Goal: Find specific page/section: Find specific page/section

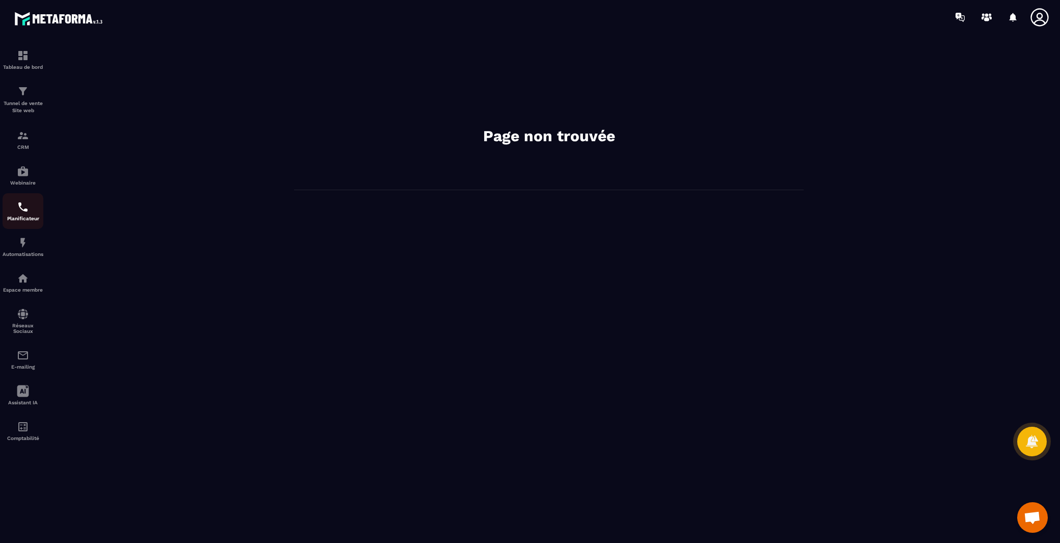
scroll to position [1467, 0]
click at [22, 133] on img at bounding box center [23, 135] width 12 height 12
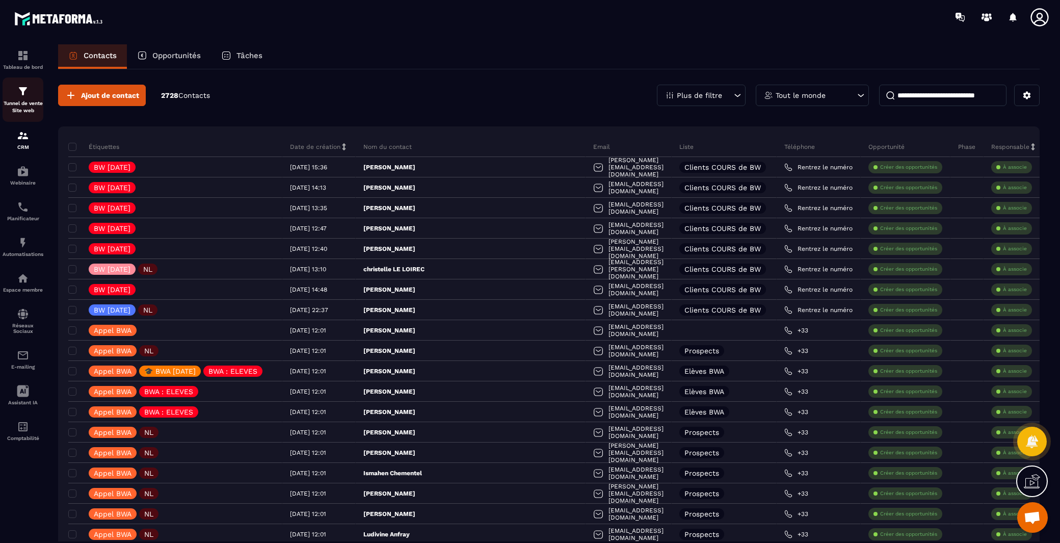
click at [21, 114] on p "Tunnel de vente Site web" at bounding box center [23, 107] width 41 height 14
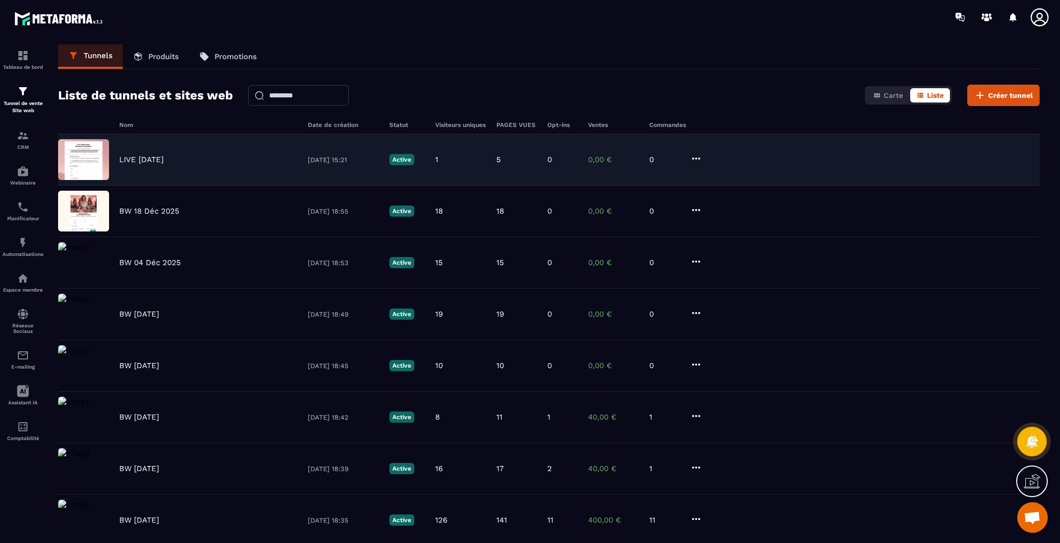
click at [140, 157] on p "LIVE [DATE]" at bounding box center [141, 159] width 44 height 9
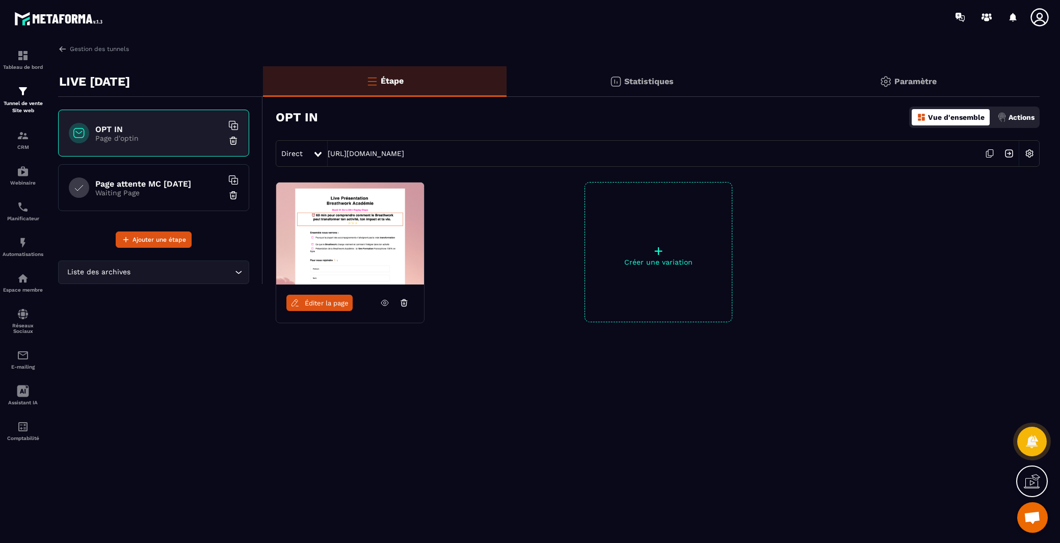
click at [361, 267] on img at bounding box center [350, 233] width 148 height 102
click at [323, 304] on span "Éditer la page" at bounding box center [327, 303] width 44 height 8
